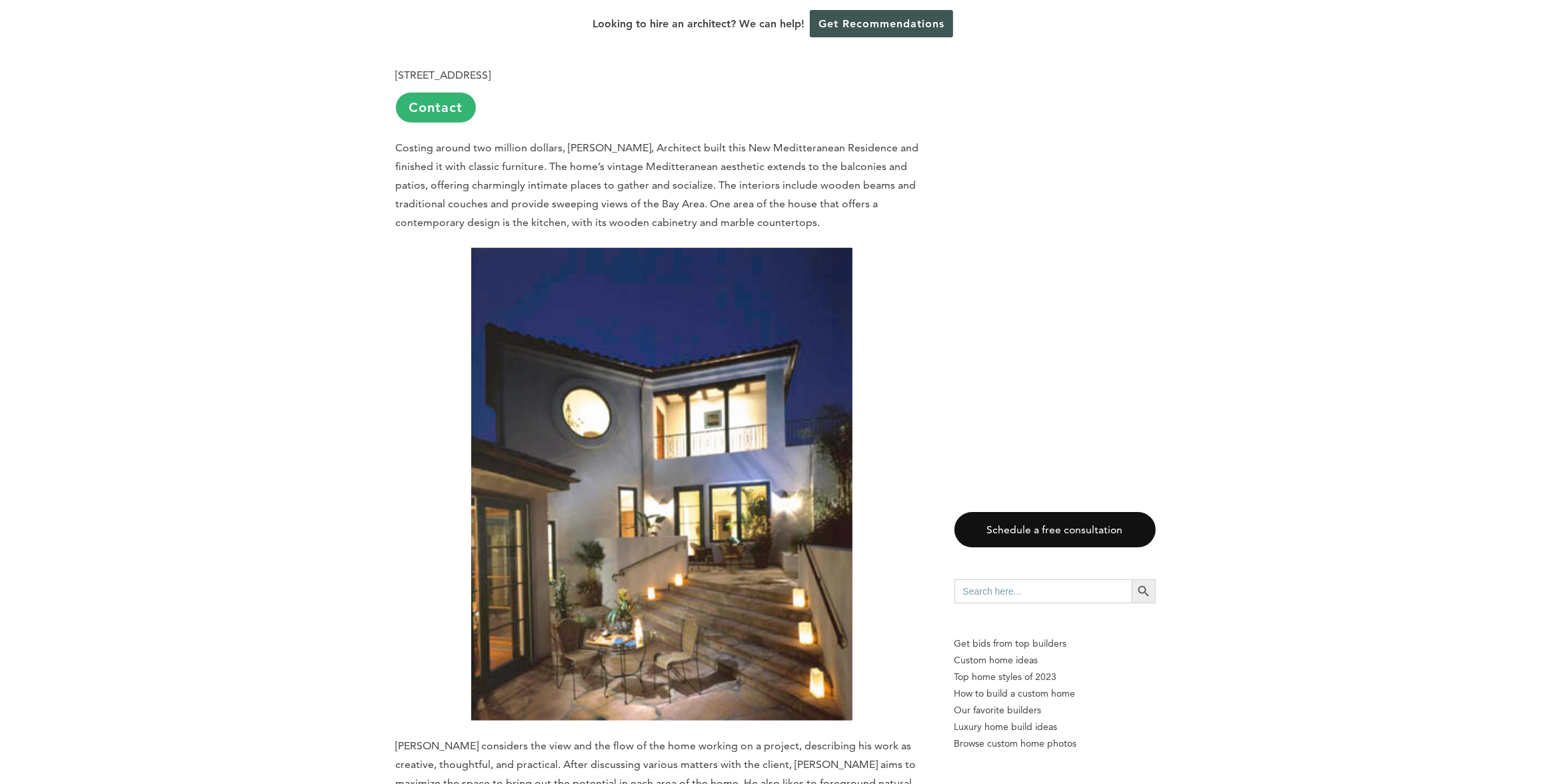
scroll to position [1458, 0]
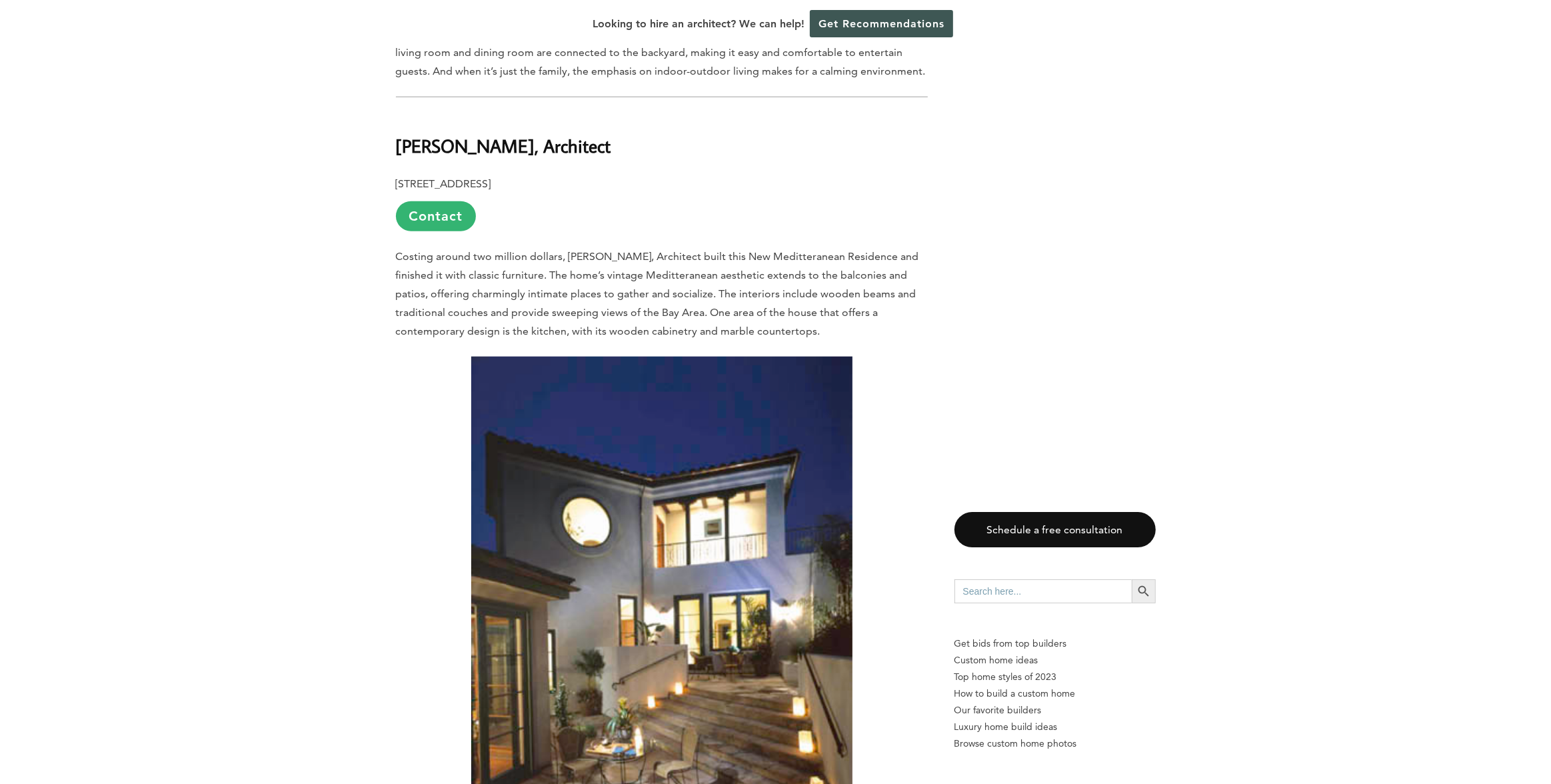
click at [466, 134] on b "[PERSON_NAME], Architect" at bounding box center [504, 145] width 215 height 23
drag, startPoint x: 466, startPoint y: 95, endPoint x: 536, endPoint y: 89, distance: 70.3
click at [536, 134] on b "[PERSON_NAME], Architect" at bounding box center [504, 145] width 215 height 23
click at [402, 134] on b "[PERSON_NAME], Architect" at bounding box center [504, 145] width 215 height 23
drag, startPoint x: 402, startPoint y: 99, endPoint x: 547, endPoint y: 99, distance: 145.0
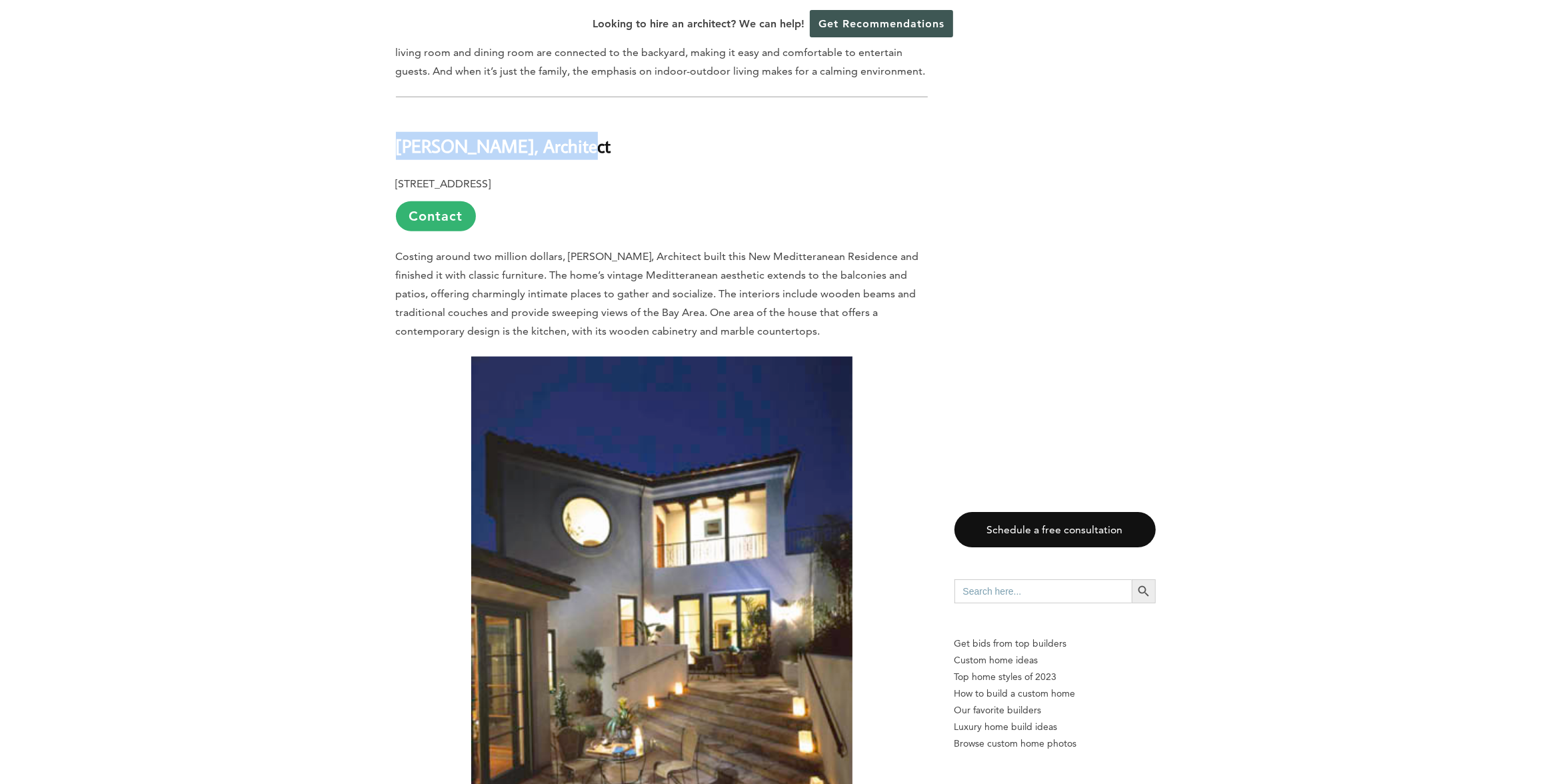
click at [547, 134] on b "[PERSON_NAME], Architect" at bounding box center [504, 145] width 215 height 23
copy b "[PERSON_NAME], Architect"
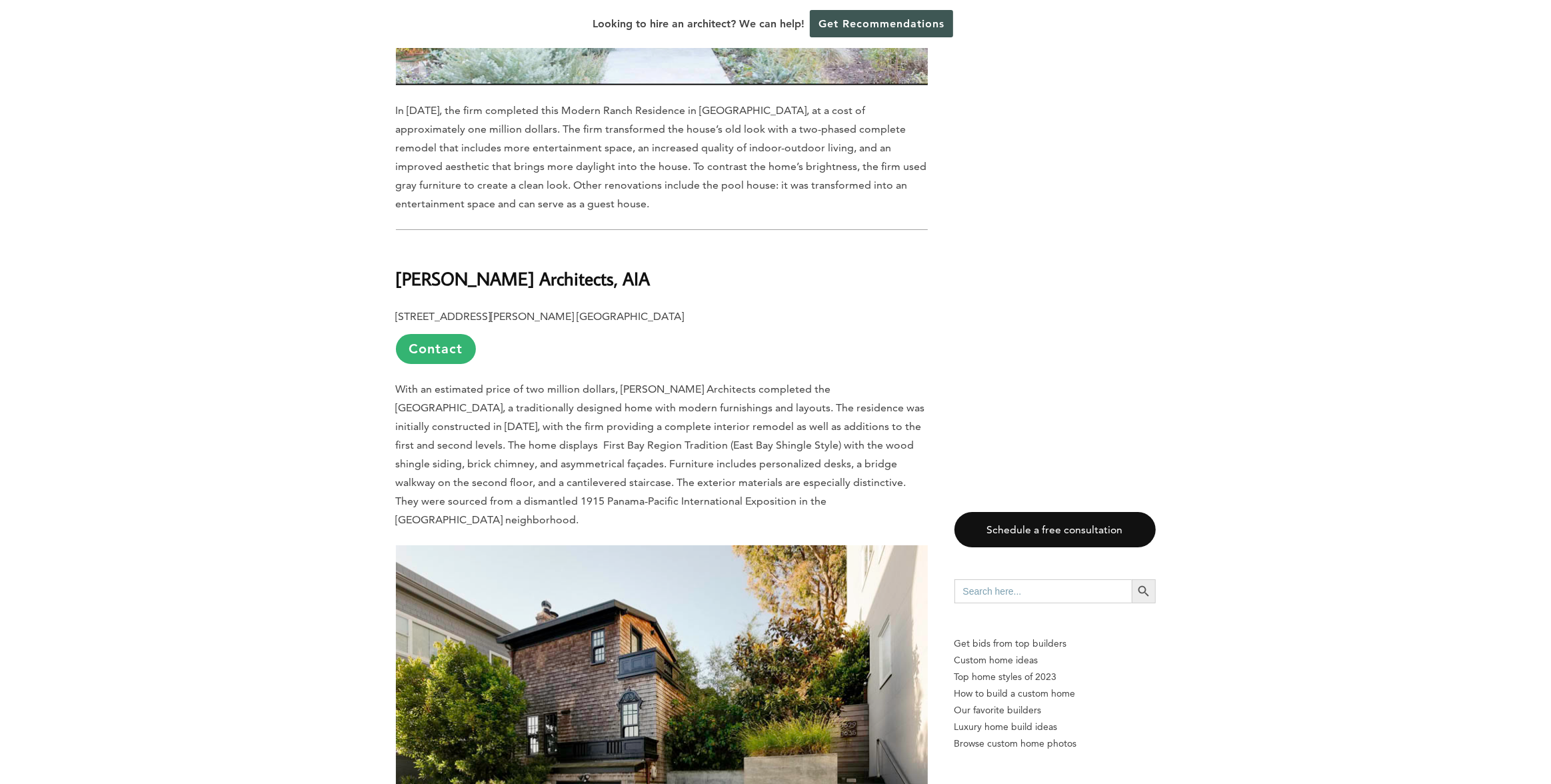
scroll to position [5921, 0]
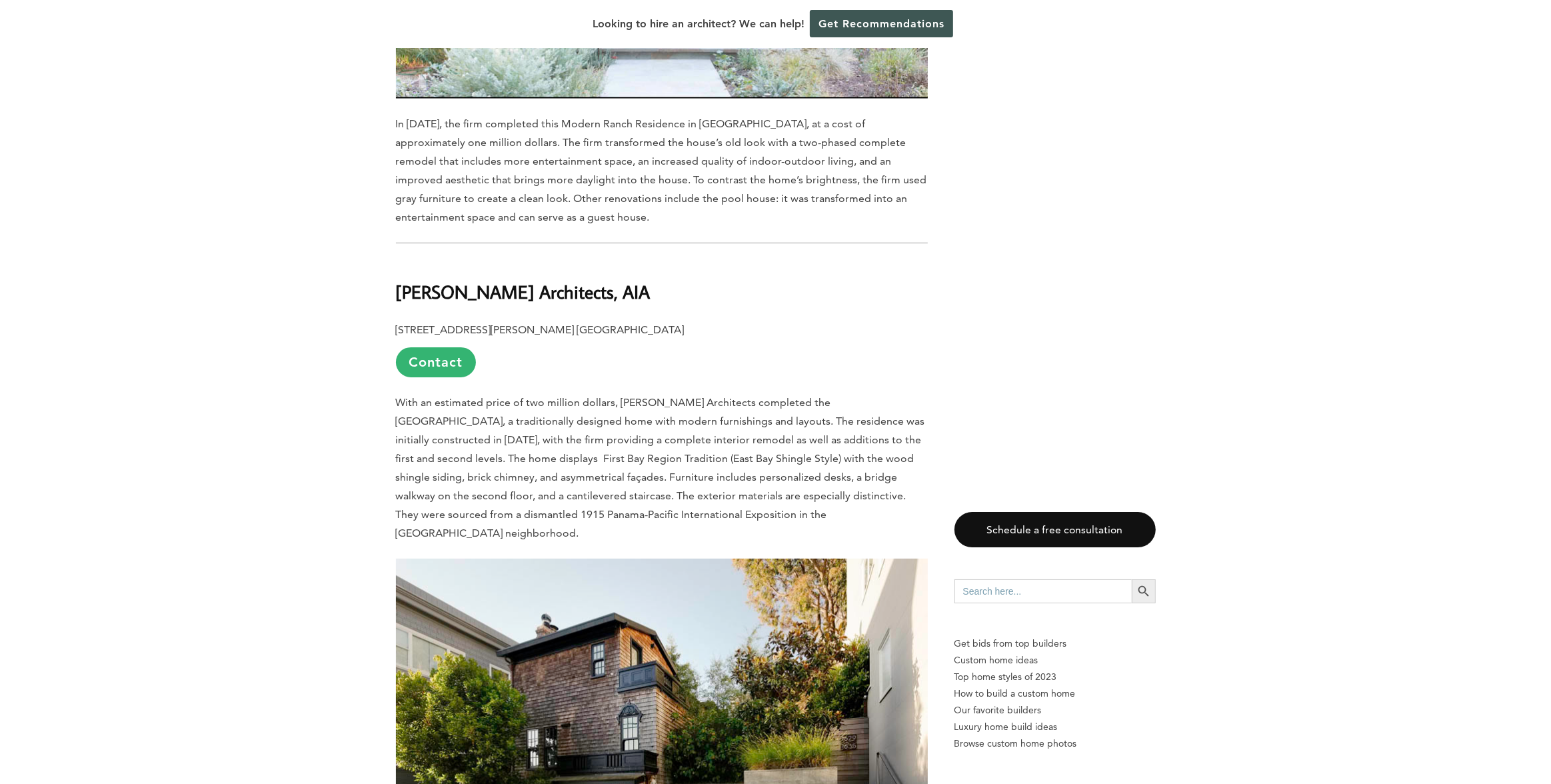
click at [523, 280] on b "[PERSON_NAME] Architects, AIA" at bounding box center [523, 292] width 254 height 23
copy div "[PERSON_NAME] Architects, AIA"
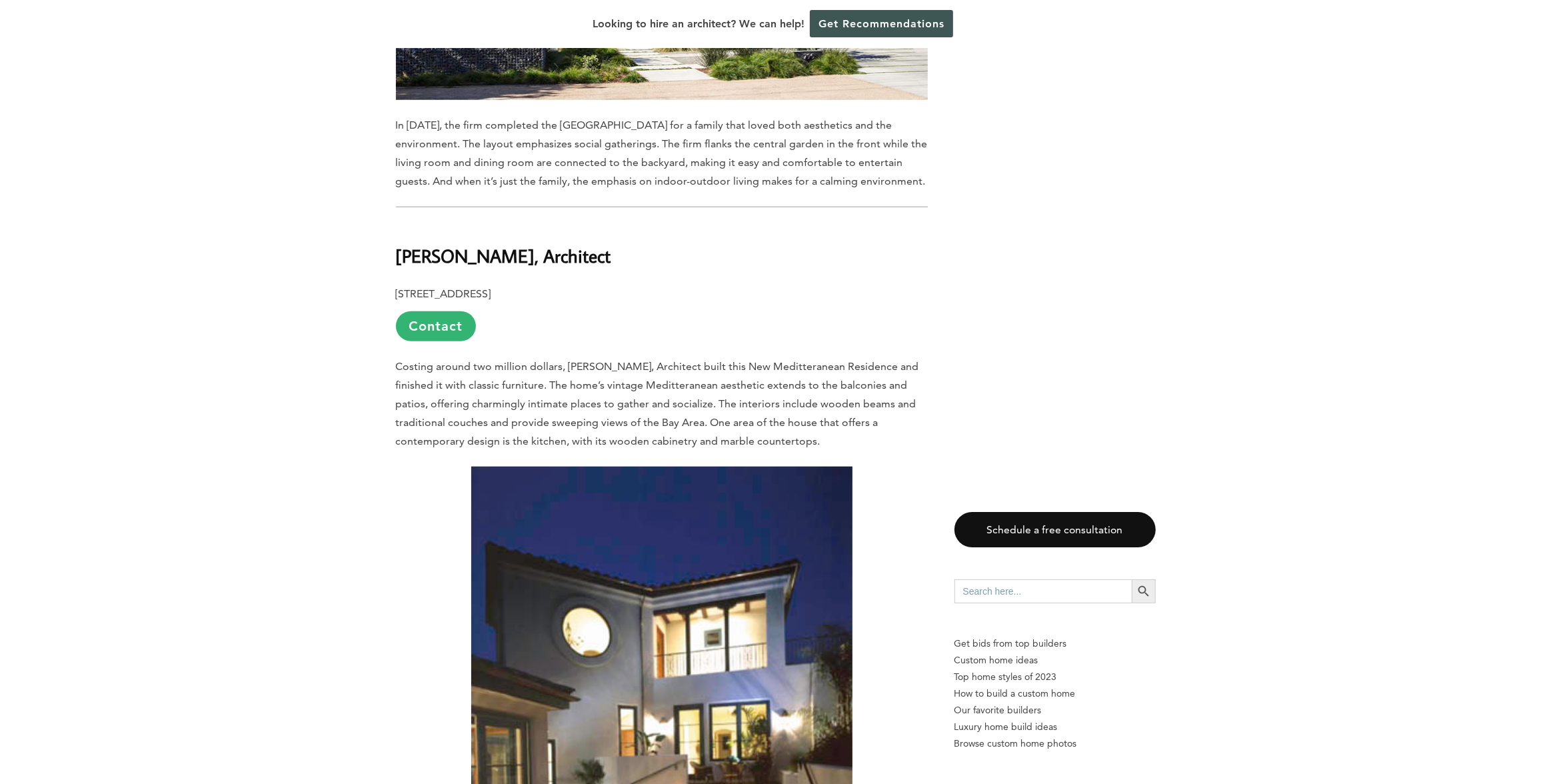
scroll to position [1410, 0]
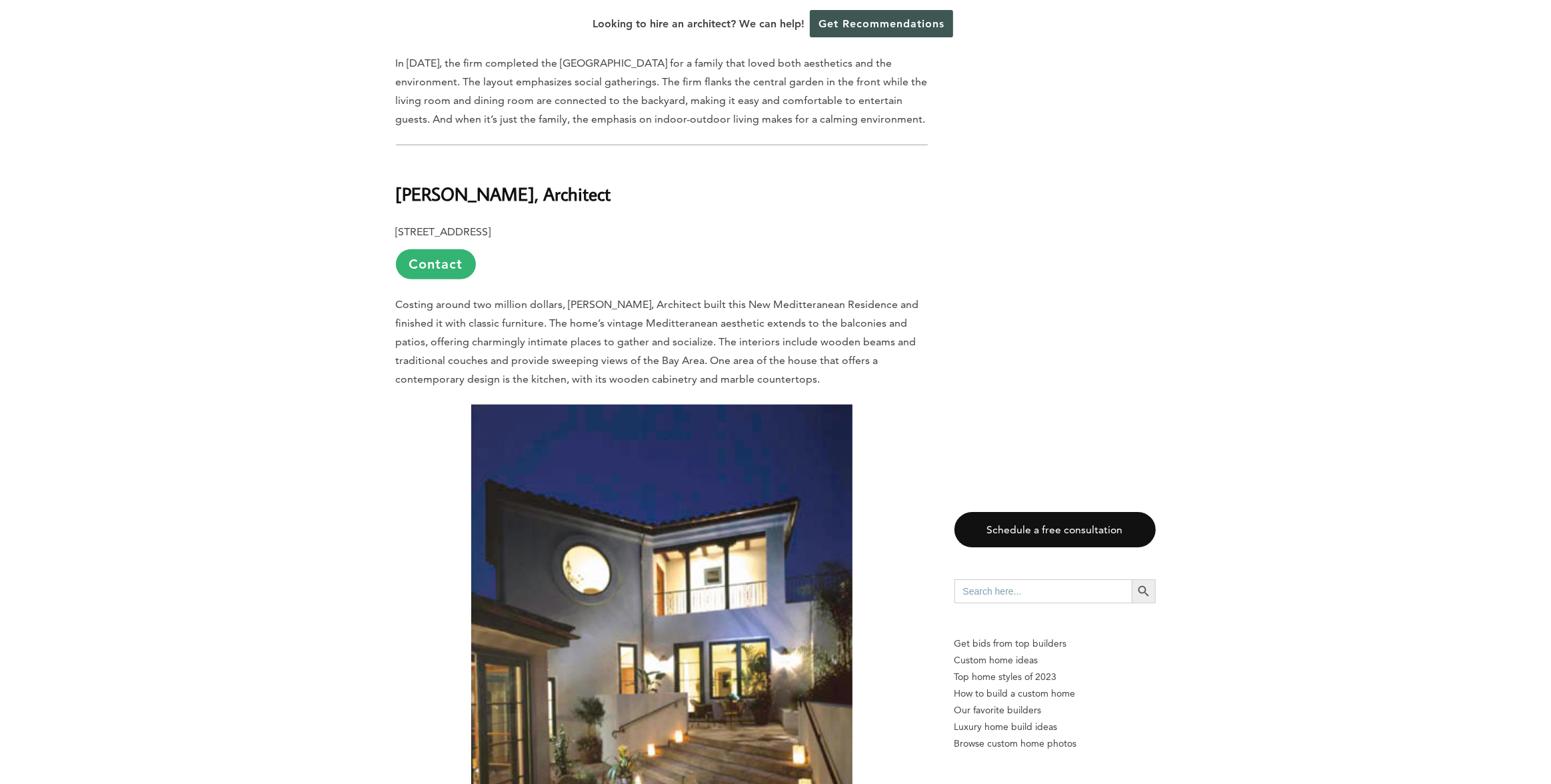
click at [445, 182] on b "[PERSON_NAME], Architect" at bounding box center [504, 193] width 215 height 23
click at [416, 182] on b "[PERSON_NAME], Architect" at bounding box center [504, 193] width 215 height 23
drag, startPoint x: 416, startPoint y: 142, endPoint x: 541, endPoint y: 142, distance: 125.0
click at [541, 182] on b "[PERSON_NAME], Architect" at bounding box center [504, 193] width 215 height 23
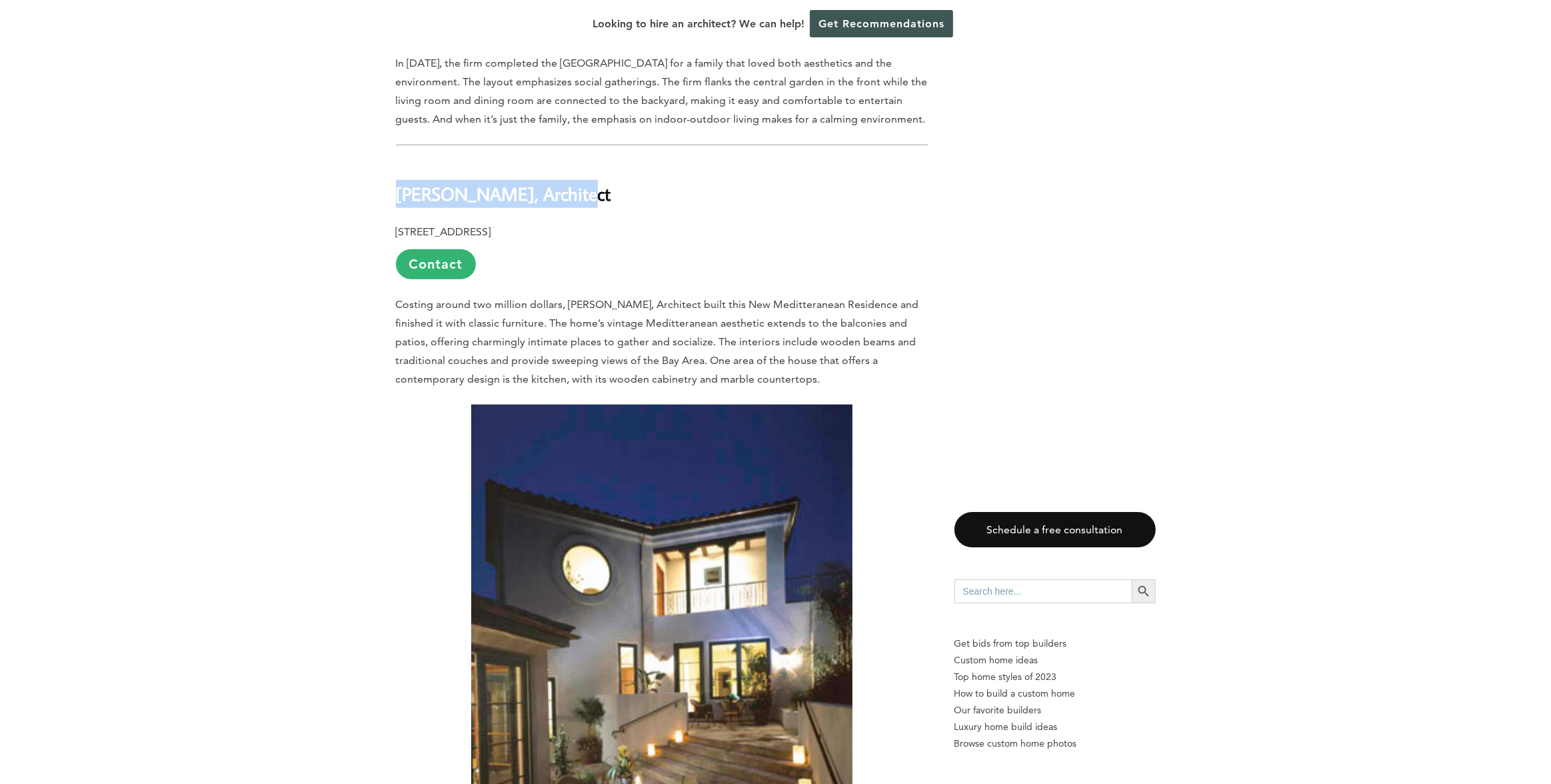
copy b "[PERSON_NAME], Architect"
